Goal: Task Accomplishment & Management: Manage account settings

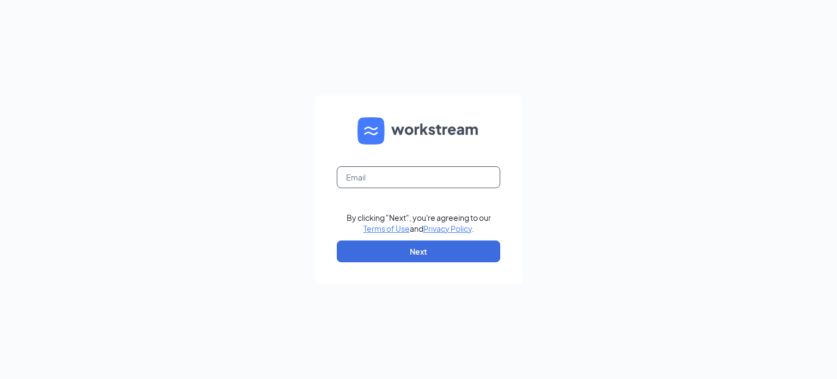
click at [472, 182] on input "text" at bounding box center [419, 177] width 164 height 22
type input "[EMAIL_ADDRESS][DOMAIN_NAME]"
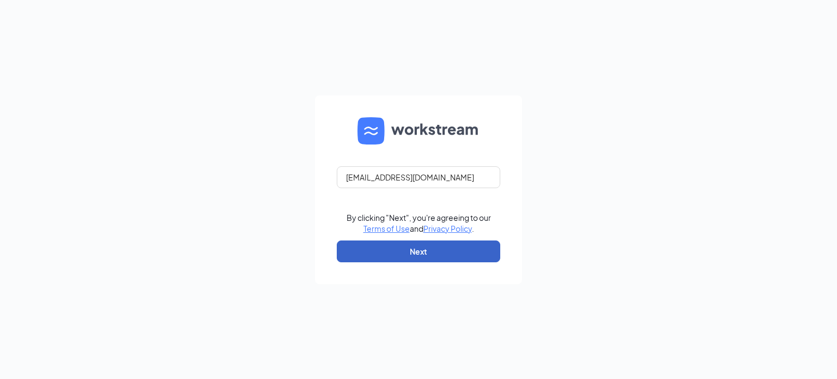
click at [430, 248] on button "Next" at bounding box center [419, 251] width 164 height 22
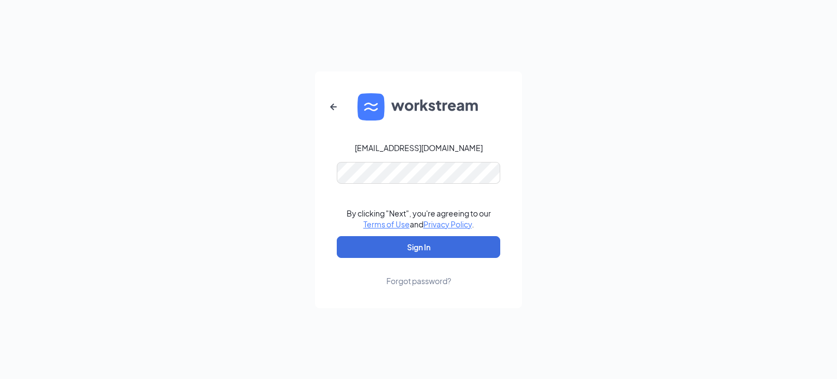
click at [423, 282] on div "Forgot password?" at bounding box center [419, 280] width 65 height 11
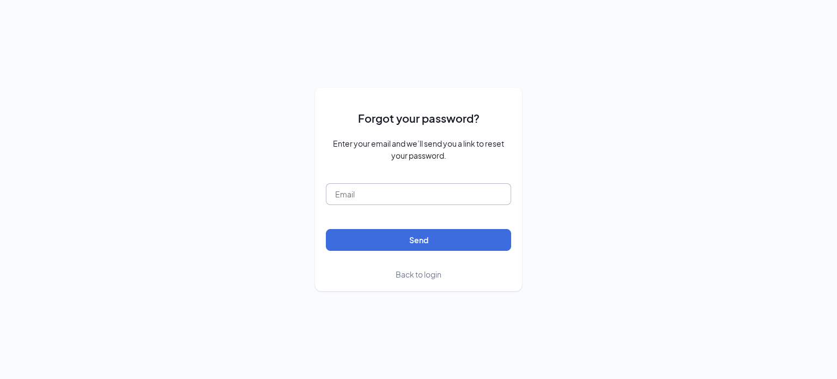
click at [436, 189] on input "text" at bounding box center [418, 194] width 185 height 22
type input "[EMAIL_ADDRESS][DOMAIN_NAME]"
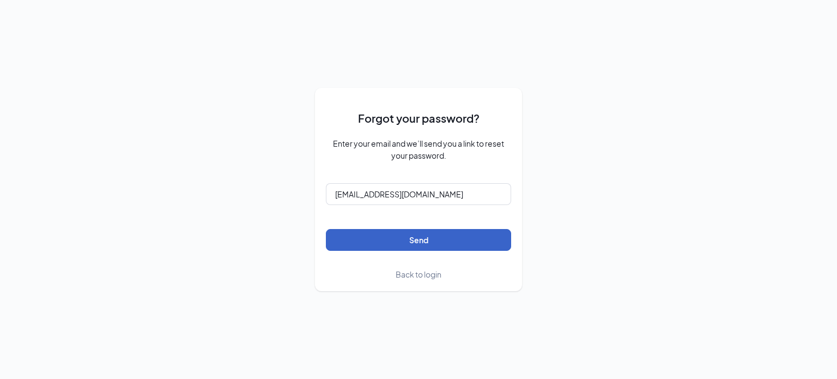
click at [438, 238] on button "Send" at bounding box center [418, 240] width 185 height 22
